Goal: Task Accomplishment & Management: Use online tool/utility

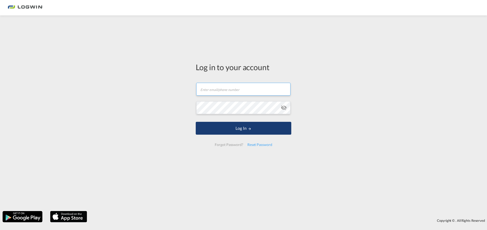
type input "[EMAIL_ADDRESS][PERSON_NAME][DOMAIN_NAME]"
click at [253, 128] on button "Log In" at bounding box center [244, 128] width 96 height 13
